Goal: Task Accomplishment & Management: Use online tool/utility

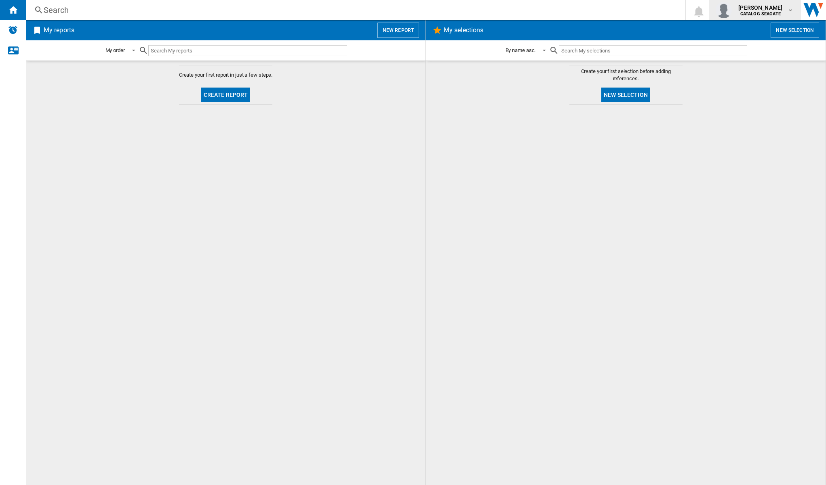
click at [791, 8] on md-icon "button" at bounding box center [790, 10] width 6 height 6
click at [790, 8] on md-backdrop at bounding box center [413, 242] width 826 height 485
click at [13, 36] on div "Alerts" at bounding box center [13, 30] width 26 height 20
click at [240, 101] on button "Create report" at bounding box center [225, 95] width 49 height 15
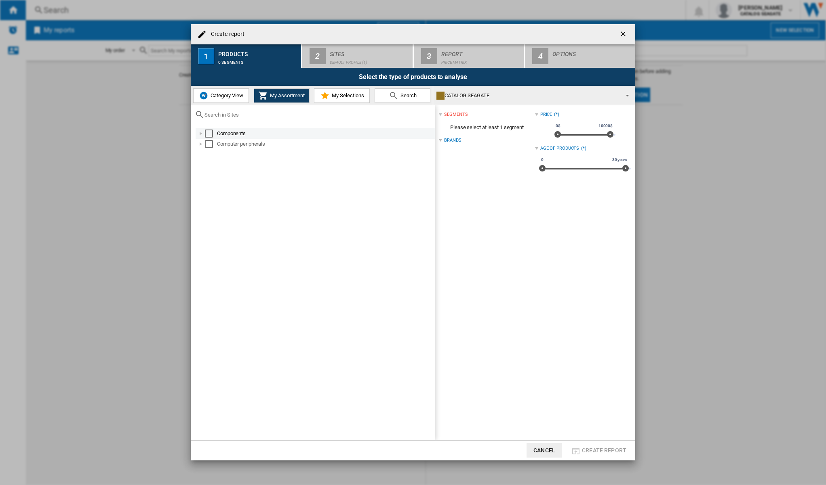
click at [202, 133] on div at bounding box center [201, 134] width 8 height 8
click at [215, 153] on div "Select" at bounding box center [218, 155] width 8 height 8
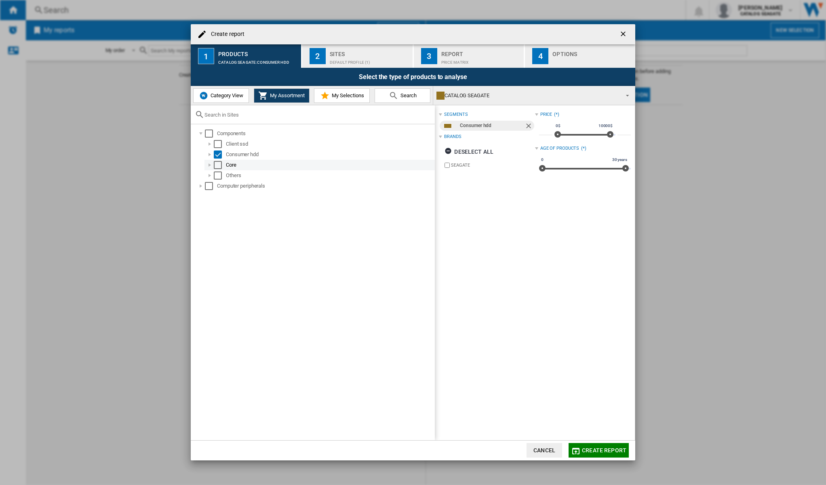
click at [206, 165] on div at bounding box center [210, 165] width 8 height 8
click at [209, 185] on div at bounding box center [210, 186] width 8 height 8
click at [211, 143] on div at bounding box center [210, 144] width 8 height 8
click at [212, 164] on div at bounding box center [210, 165] width 8 height 8
click at [200, 229] on div at bounding box center [201, 228] width 8 height 8
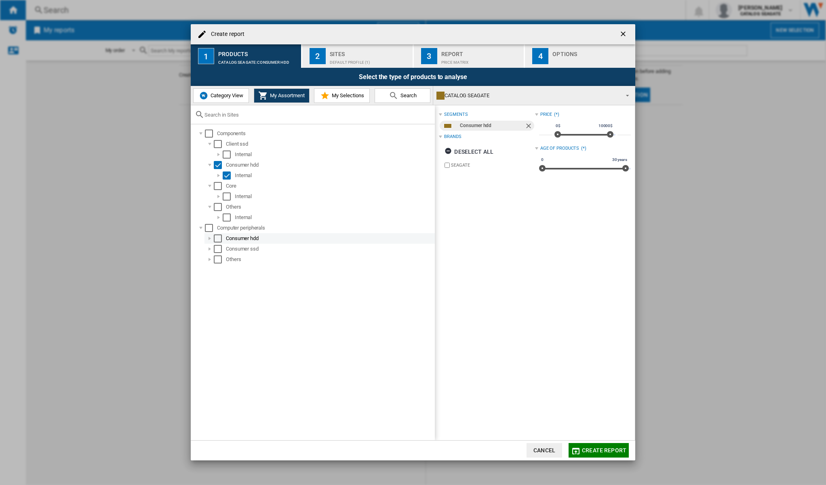
click at [209, 237] on div at bounding box center [210, 239] width 8 height 8
click at [225, 250] on div "Select" at bounding box center [227, 249] width 8 height 8
click at [218, 251] on div at bounding box center [218, 249] width 8 height 8
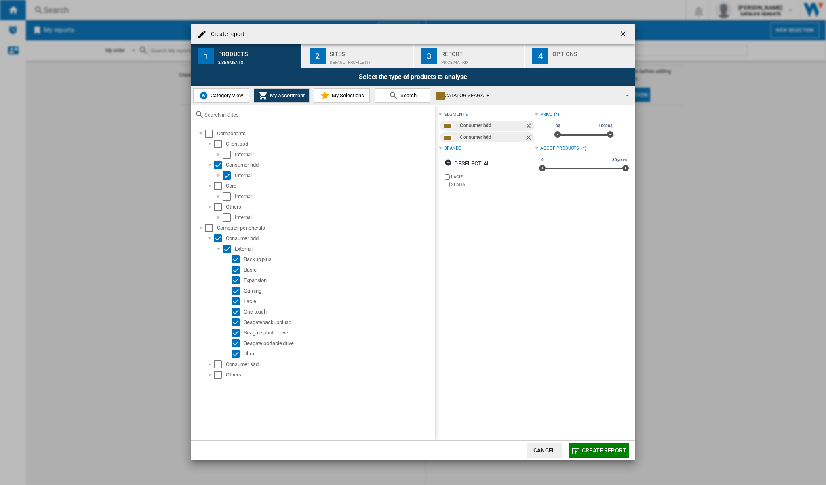
click at [346, 59] on div "Default profile (1)" at bounding box center [370, 60] width 80 height 8
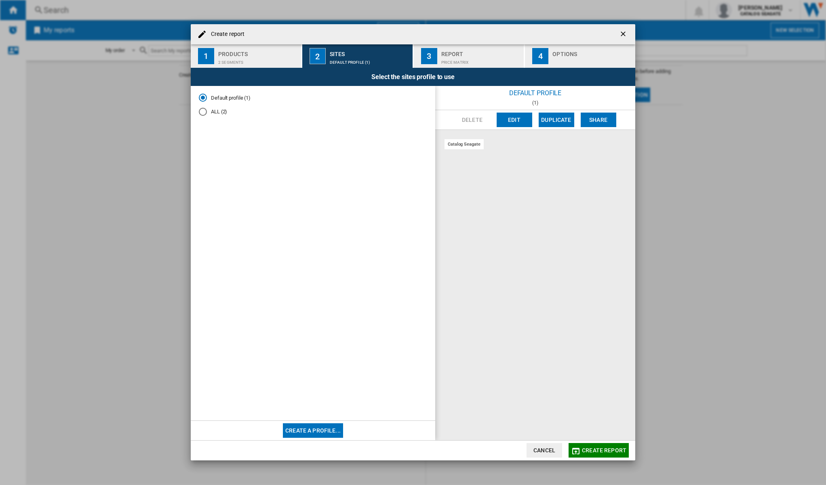
click at [467, 144] on div "catalog seagate" at bounding box center [463, 144] width 39 height 10
click at [200, 109] on div "ALL (2)" at bounding box center [203, 112] width 8 height 8
click at [204, 100] on div "Default profile (1)" at bounding box center [203, 98] width 8 height 8
click at [527, 122] on button "Edit" at bounding box center [514, 120] width 36 height 15
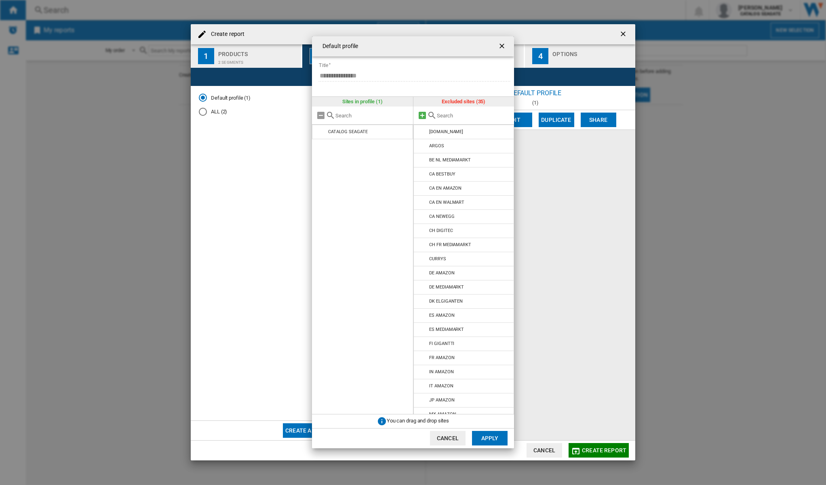
click at [423, 117] on md-icon at bounding box center [422, 116] width 10 height 10
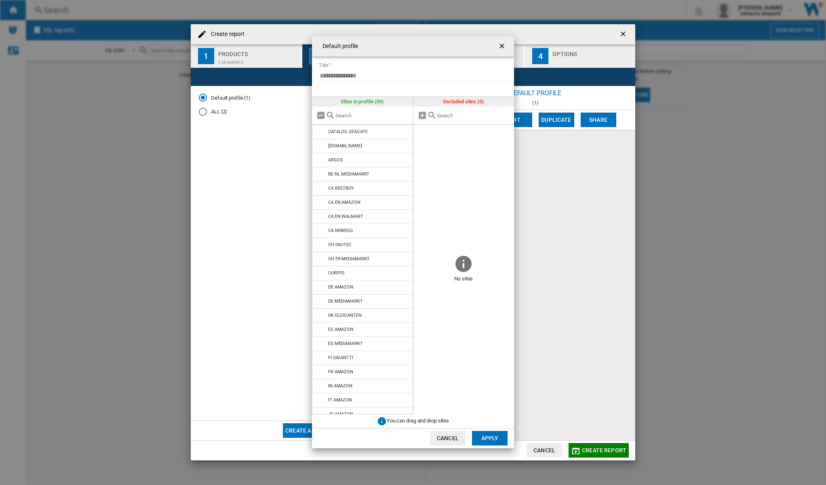
click at [358, 118] on input "text" at bounding box center [372, 116] width 74 height 6
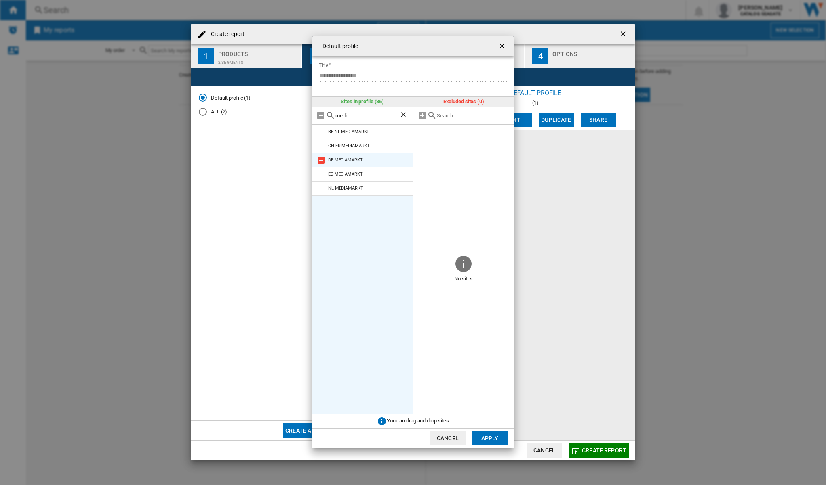
type input "medi"
click at [361, 158] on div "DE MEDIAMARKT" at bounding box center [345, 160] width 35 height 5
click at [334, 160] on div "DE MEDIAMARKT" at bounding box center [345, 160] width 35 height 5
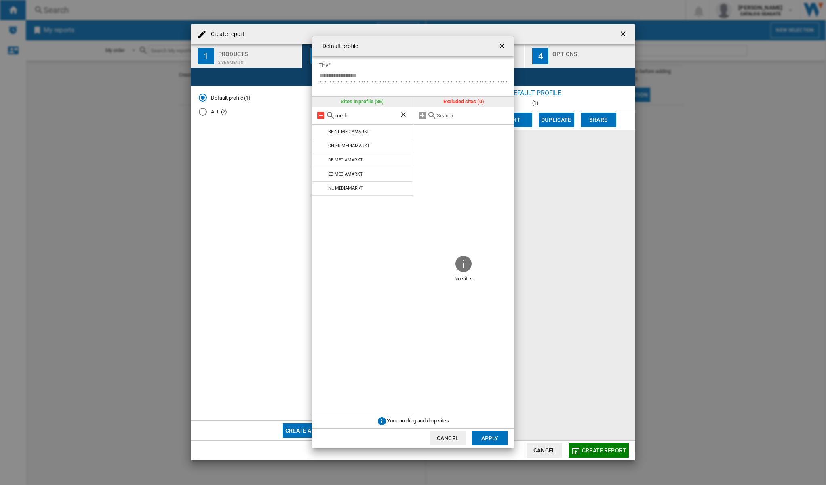
click at [321, 118] on md-icon at bounding box center [321, 116] width 10 height 10
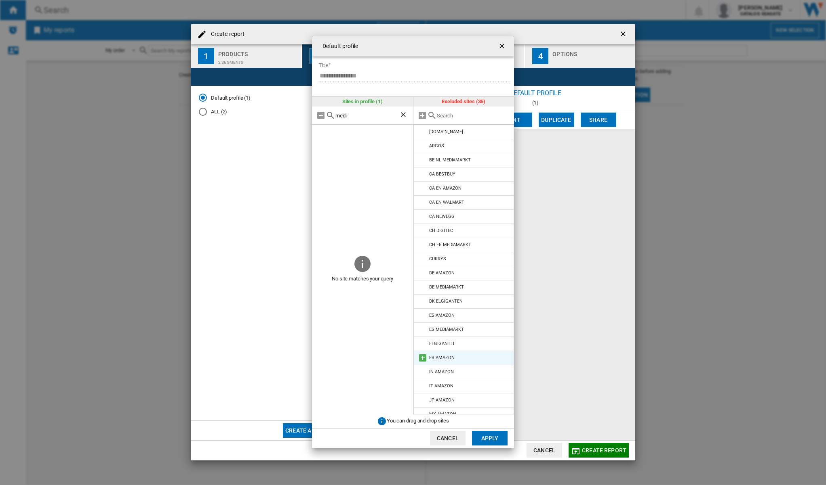
scroll to position [81, 0]
click at [446, 207] on div "DE MEDIAMARKT" at bounding box center [446, 206] width 35 height 5
click at [422, 206] on md-icon at bounding box center [423, 207] width 10 height 10
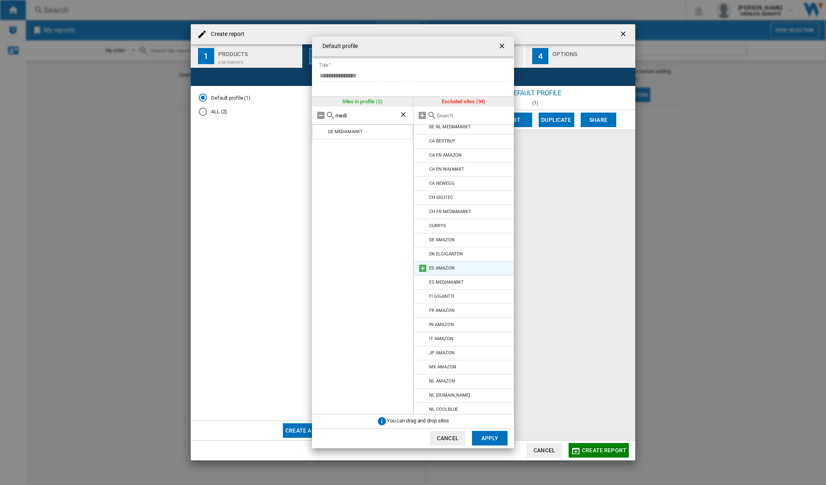
scroll to position [0, 0]
click at [449, 113] on input "text" at bounding box center [474, 116] width 74 height 6
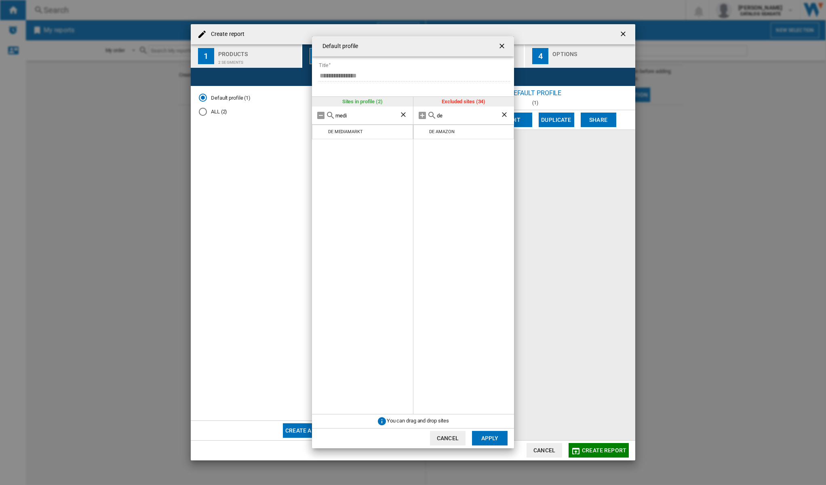
type input "d"
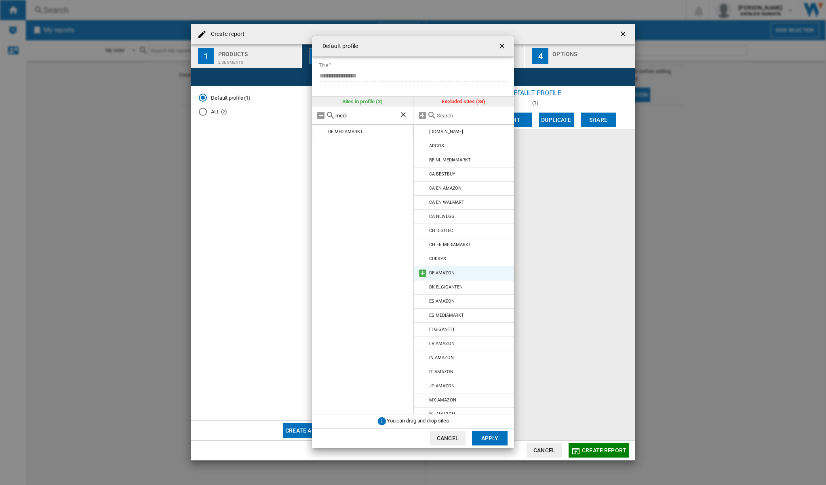
click at [424, 273] on md-icon at bounding box center [423, 274] width 10 height 10
click at [483, 438] on button "Apply" at bounding box center [490, 438] width 36 height 15
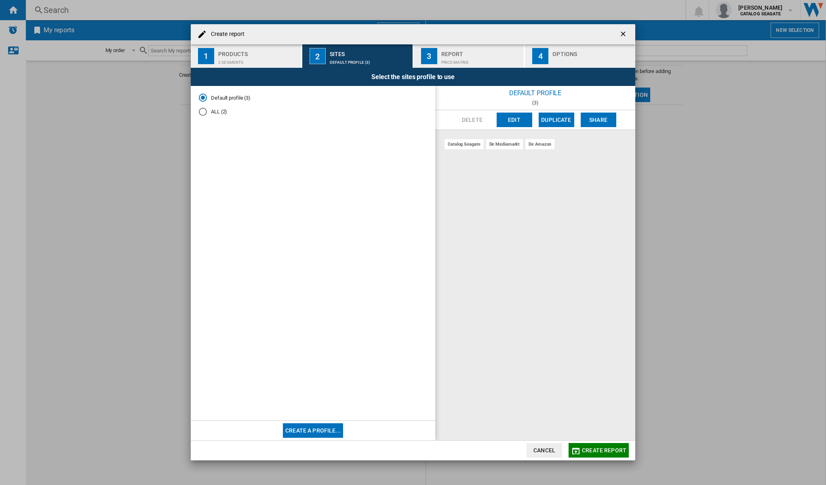
click at [451, 61] on div "Price Matrix" at bounding box center [481, 60] width 80 height 8
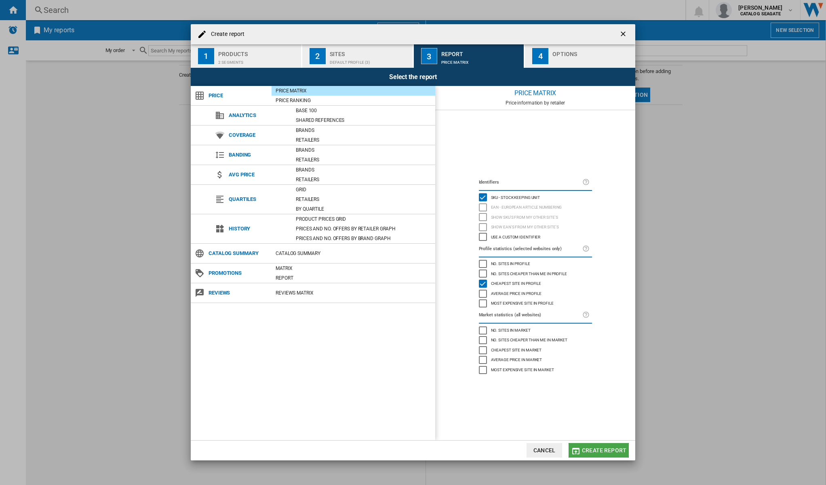
click at [606, 454] on span "Create report" at bounding box center [604, 451] width 44 height 6
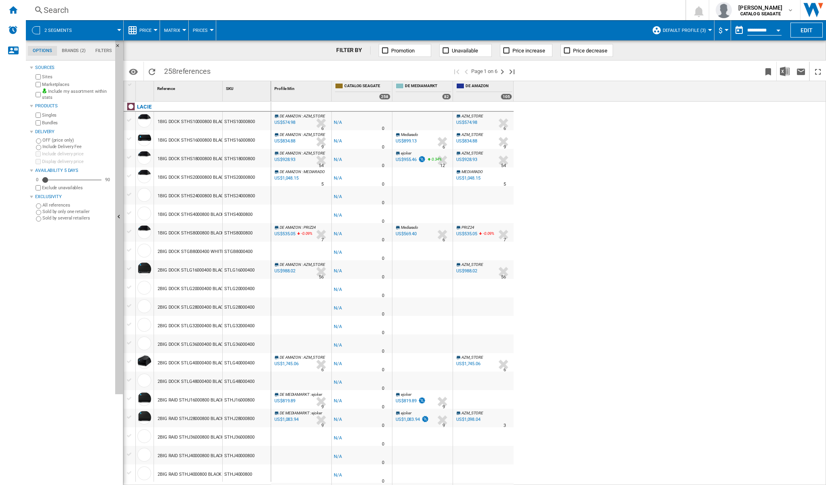
click at [98, 347] on div "Sources Sites Marketplaces Include my assortment within stats Products Singles …" at bounding box center [71, 274] width 82 height 423
click at [510, 74] on ng-md-icon "Last page" at bounding box center [512, 72] width 10 height 10
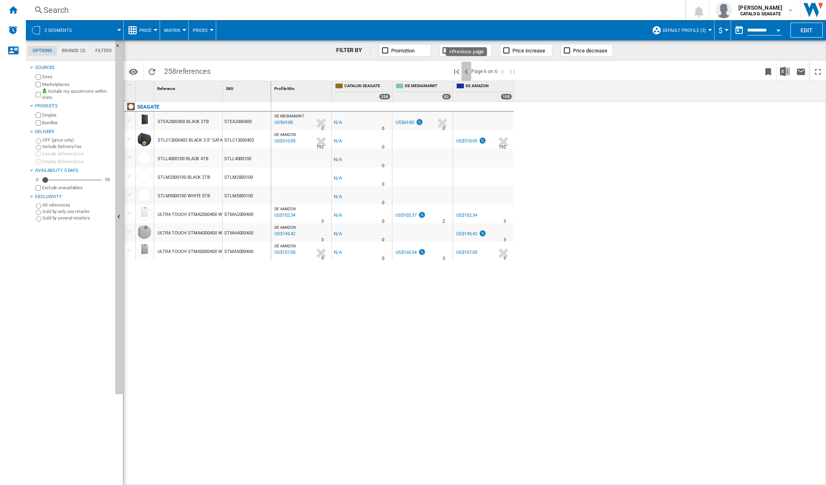
click at [467, 68] on ng-md-icon ">Previous page" at bounding box center [466, 72] width 10 height 10
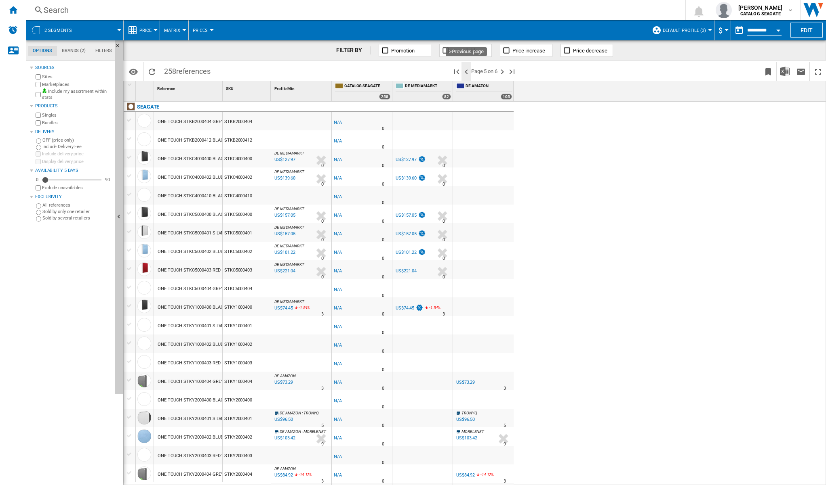
click at [466, 69] on ng-md-icon ">Previous page" at bounding box center [466, 72] width 10 height 10
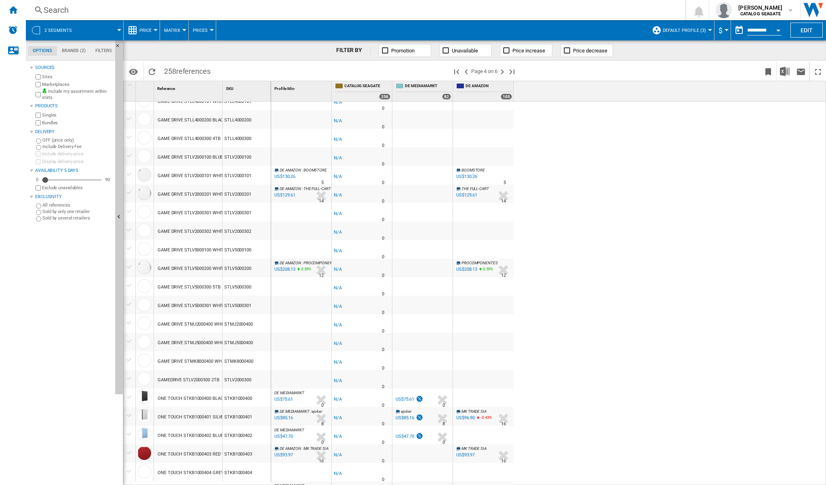
click at [696, 32] on span "Default profile (3)" at bounding box center [683, 30] width 43 height 5
click at [649, 265] on md-backdrop at bounding box center [413, 242] width 826 height 485
click at [733, 191] on div "-1.0 % -US$1 % N/A 0 DE AMAZON : DE AMAZON -1.0 % US$169.75 % N/A" at bounding box center [548, 294] width 555 height 385
click at [410, 420] on div "US$85.16" at bounding box center [404, 418] width 19 height 5
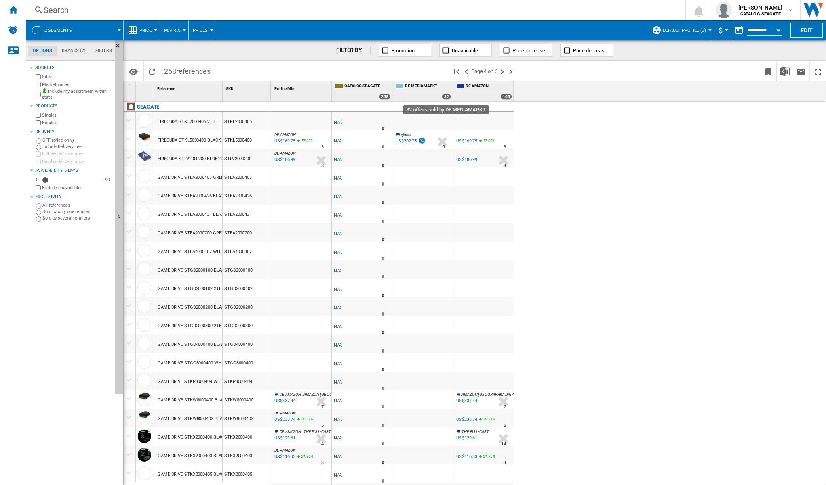
click at [447, 98] on div "82" at bounding box center [446, 97] width 9 height 6
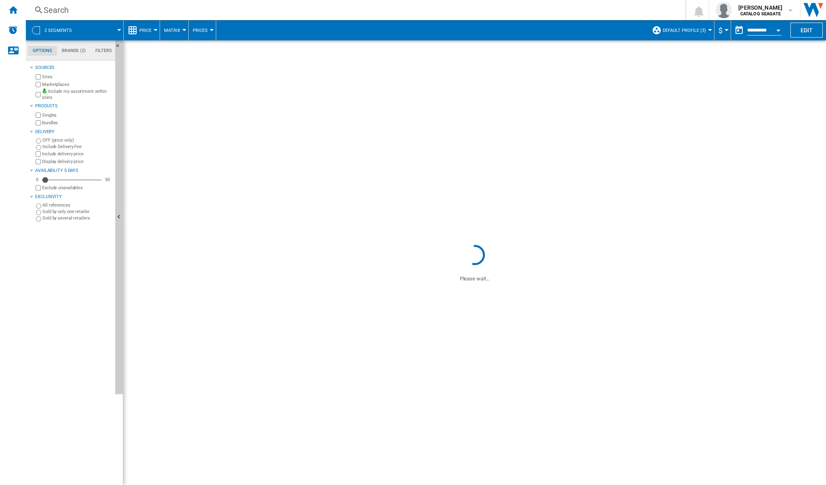
click at [531, 240] on span at bounding box center [474, 141] width 702 height 203
